Goal: Information Seeking & Learning: Learn about a topic

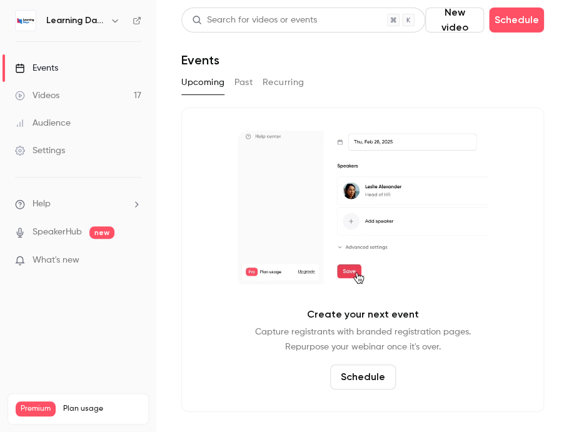
click at [245, 84] on button "Past" at bounding box center [244, 83] width 18 height 20
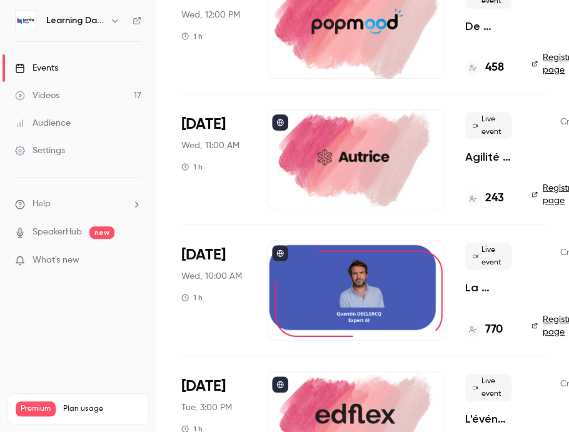
scroll to position [1454, 0]
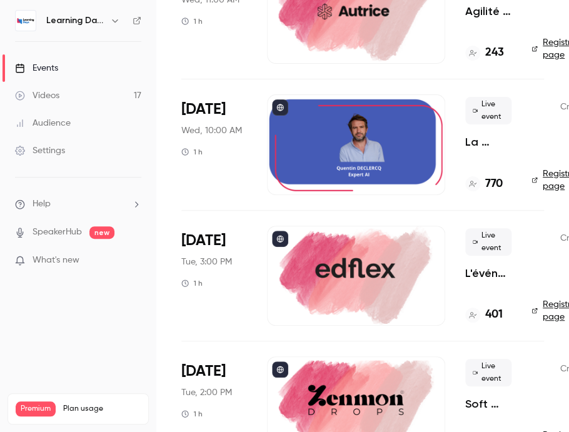
click at [395, 138] on div at bounding box center [356, 144] width 178 height 100
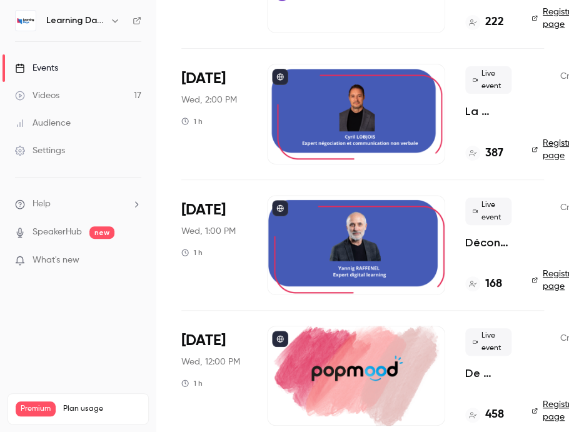
scroll to position [963, 0]
